Goal: Information Seeking & Learning: Check status

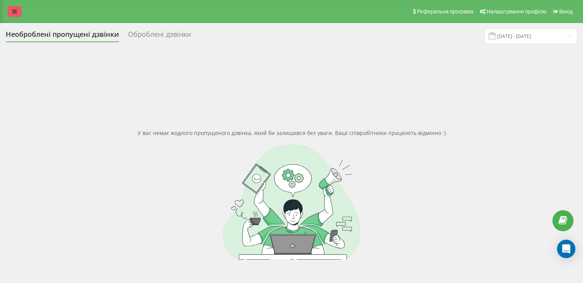
click at [17, 11] on link at bounding box center [15, 11] width 14 height 11
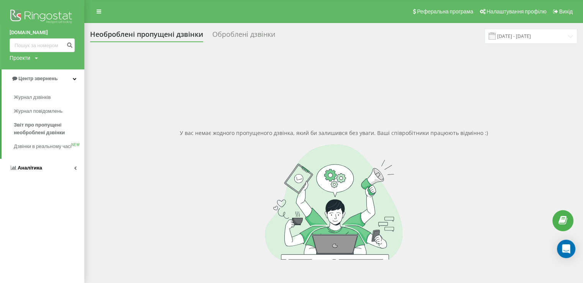
click at [18, 171] on span "Аналiтика" at bounding box center [30, 168] width 25 height 6
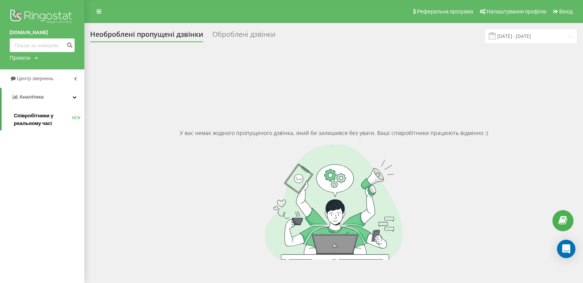
click at [35, 130] on div "e-tender.ua Проекти e-tender.ua Центр звернень Аналiтика Співробітники у реальн…" at bounding box center [42, 141] width 84 height 283
click at [35, 130] on link "Співробітники у реальному часі NEW" at bounding box center [49, 119] width 71 height 21
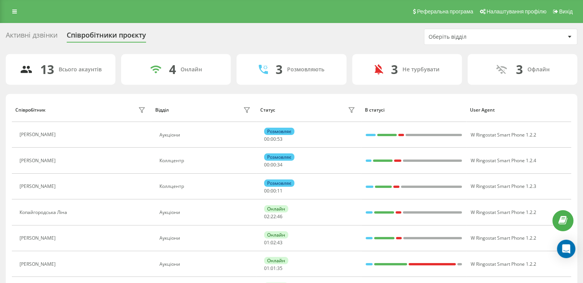
click at [473, 42] on div "Оберіть відділ" at bounding box center [500, 36] width 153 height 15
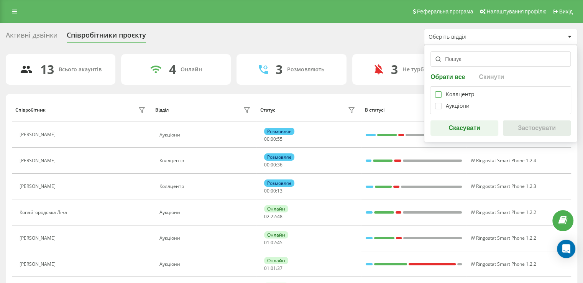
click at [438, 91] on label at bounding box center [438, 91] width 7 height 0
checkbox input "true"
click at [556, 129] on button "Застосувати" at bounding box center [537, 127] width 68 height 15
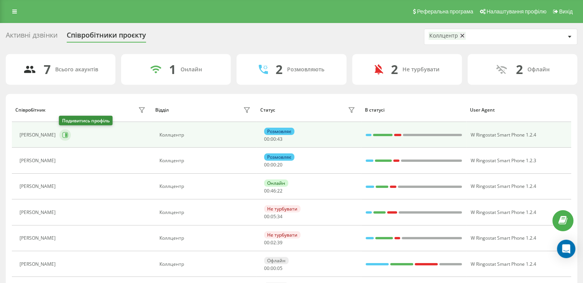
click at [66, 136] on icon at bounding box center [65, 135] width 6 height 6
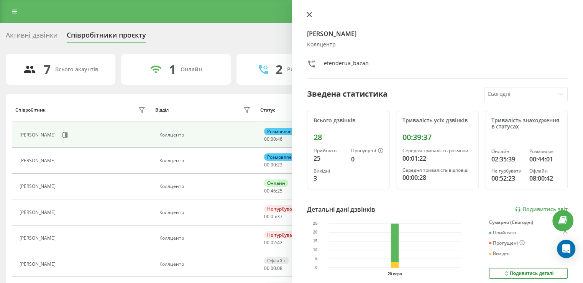
click at [310, 14] on icon at bounding box center [309, 14] width 5 height 5
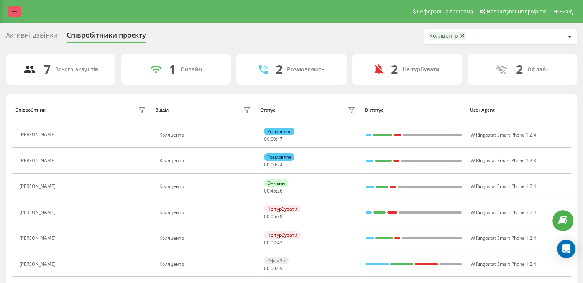
click at [13, 11] on icon at bounding box center [14, 11] width 5 height 5
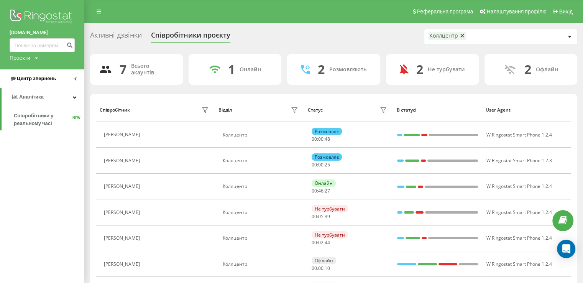
click at [26, 75] on span "Центр звернень" at bounding box center [33, 79] width 46 height 8
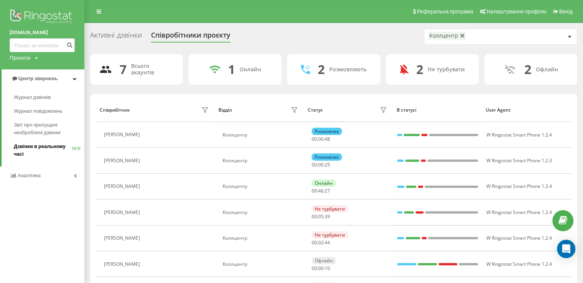
click at [39, 145] on span "Дзвінки в реальному часі" at bounding box center [43, 150] width 58 height 15
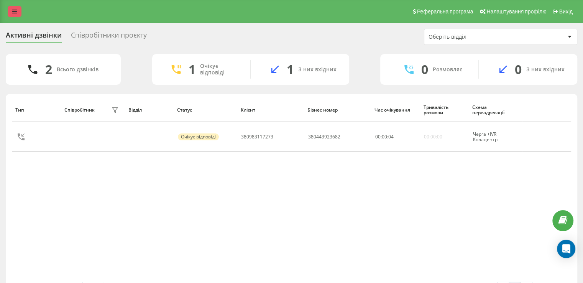
click at [18, 11] on link at bounding box center [15, 11] width 14 height 11
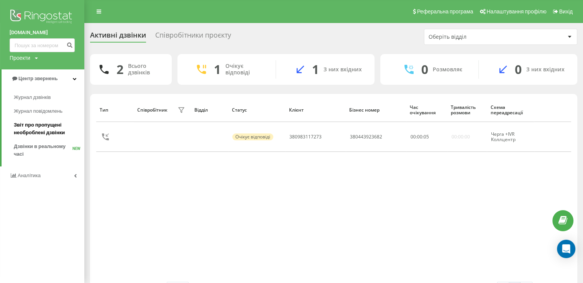
click at [40, 134] on span "Звіт про пропущені необроблені дзвінки" at bounding box center [47, 128] width 67 height 15
